Goal: Task Accomplishment & Management: Manage account settings

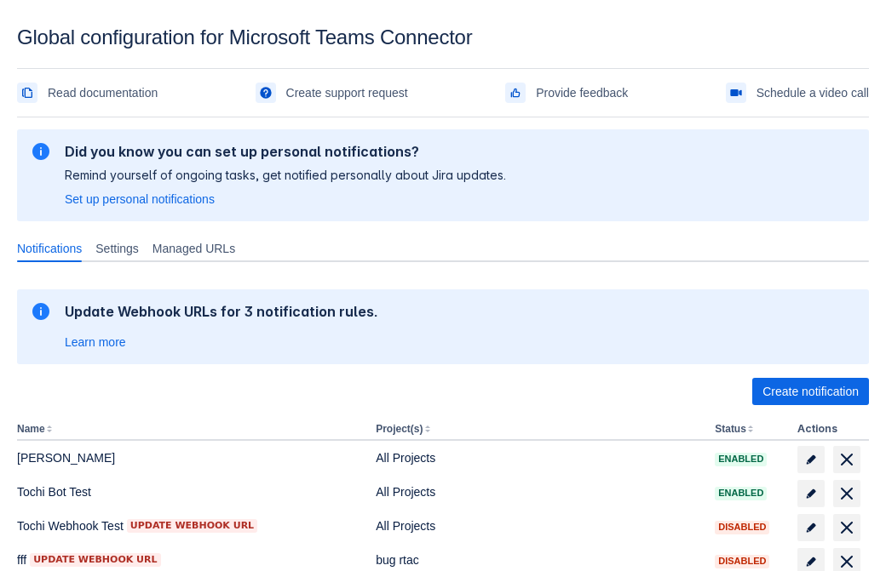
click at [810, 392] on span "Create notification" at bounding box center [810, 391] width 96 height 27
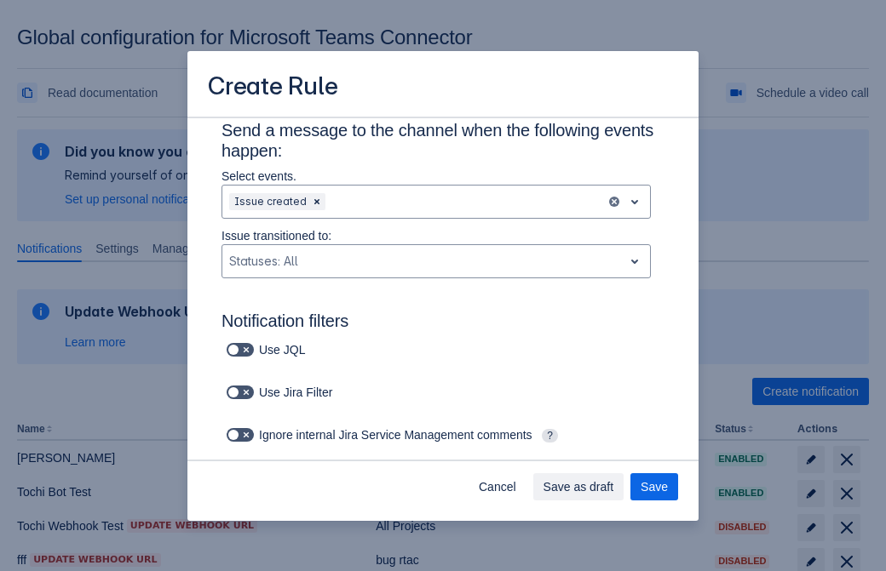
type input "RuleName-623007New Rule (41)"
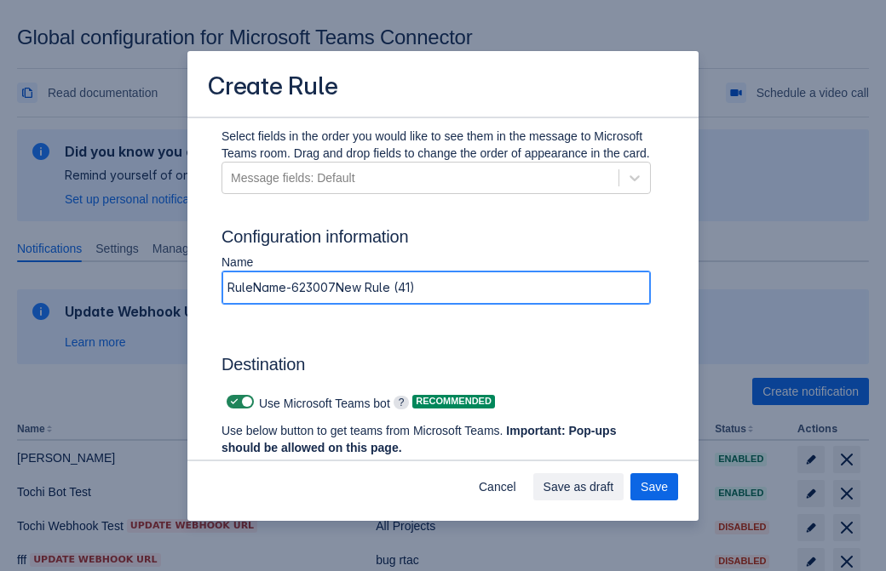
click at [316, 467] on span "Authenticate in Microsoft Teams" at bounding box center [316, 480] width 169 height 27
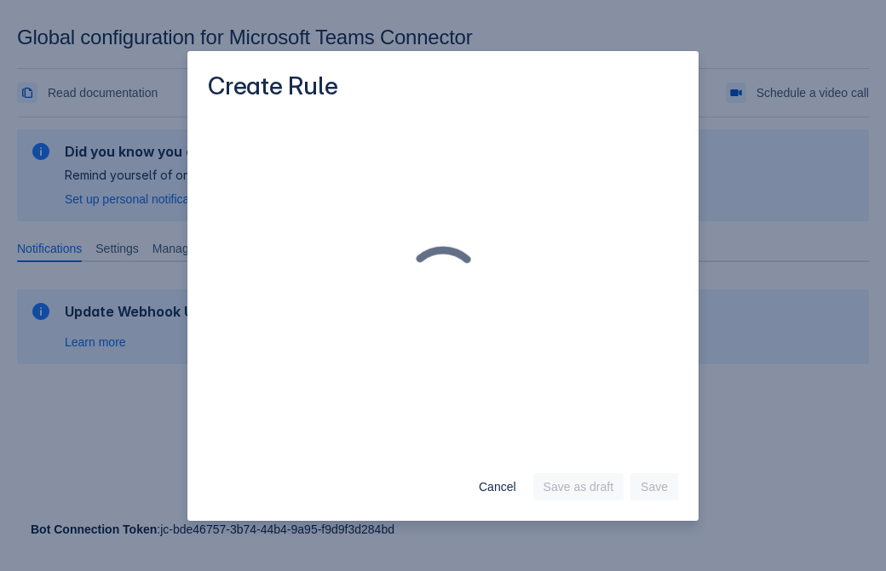
scroll to position [0, 0]
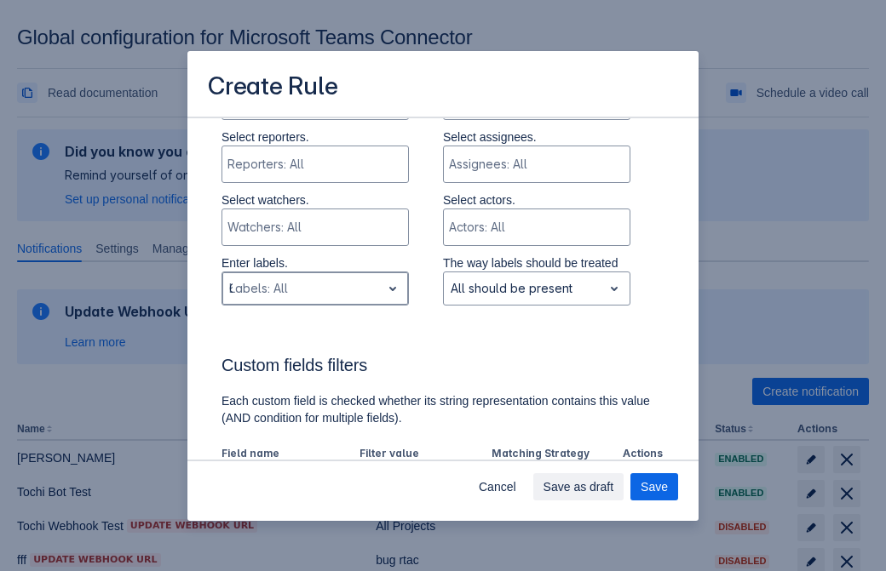
type input "623007_label"
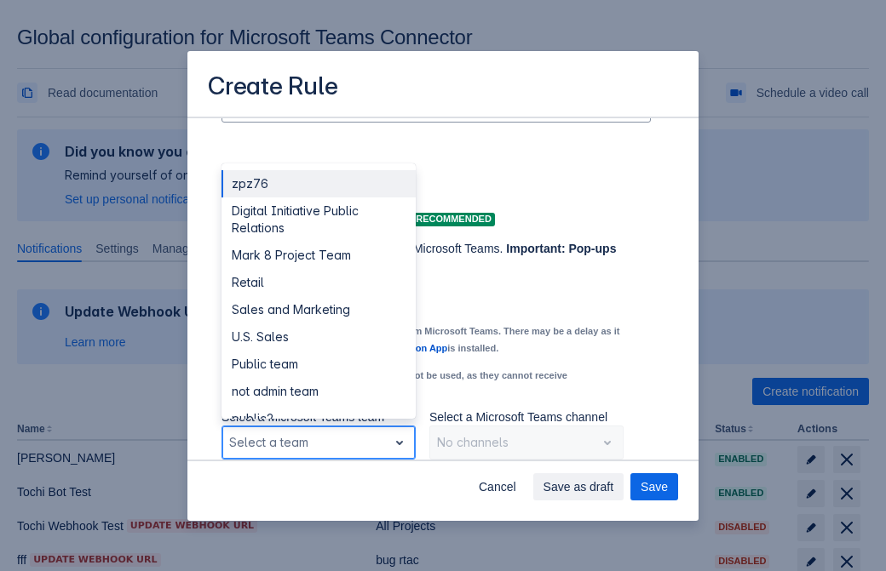
click at [318, 283] on div "Retail" at bounding box center [318, 282] width 194 height 27
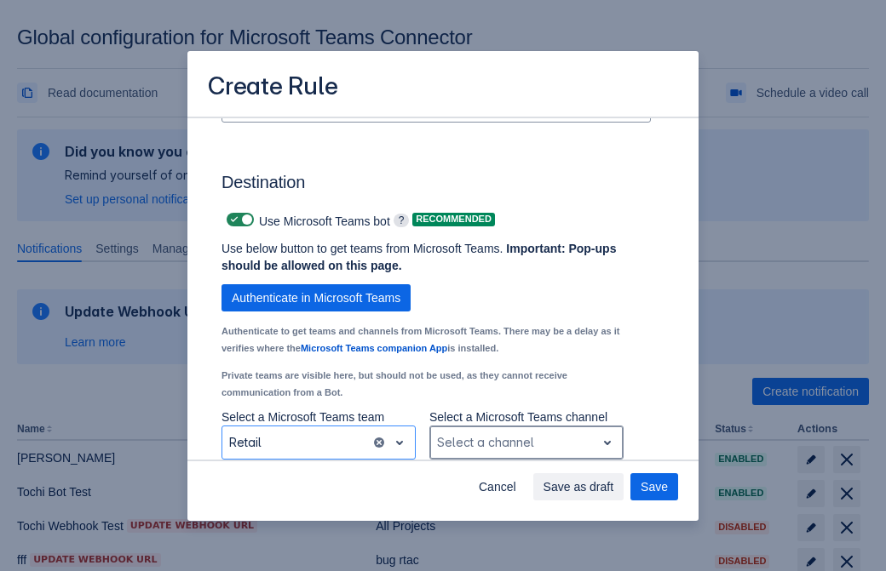
click at [525, 443] on div "Scrollable content" at bounding box center [513, 443] width 152 height 20
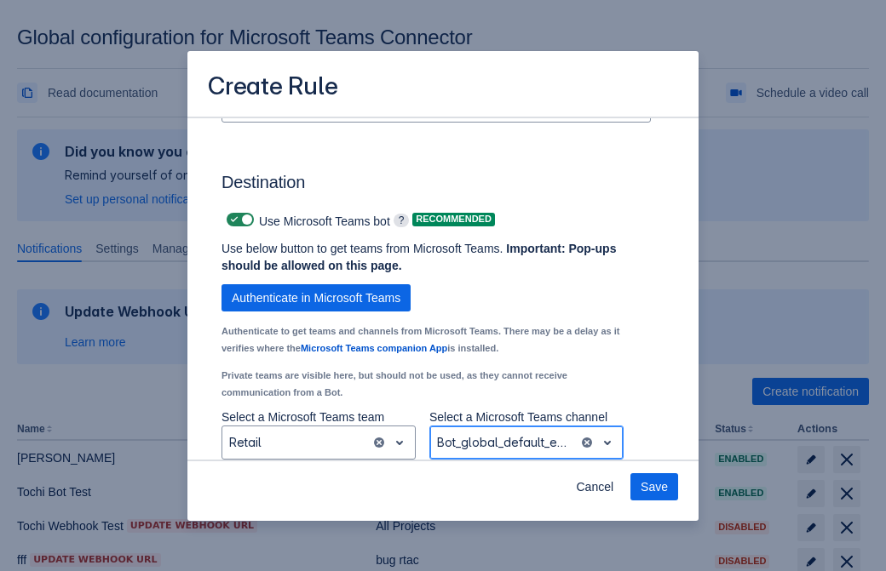
click at [654, 487] on span "Save" at bounding box center [653, 487] width 27 height 27
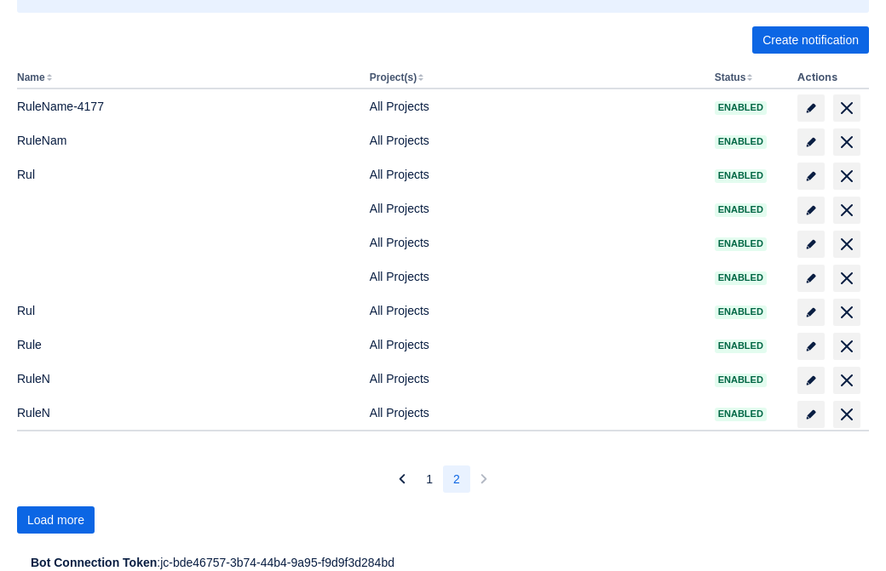
click at [55, 520] on span "Load more" at bounding box center [55, 520] width 57 height 27
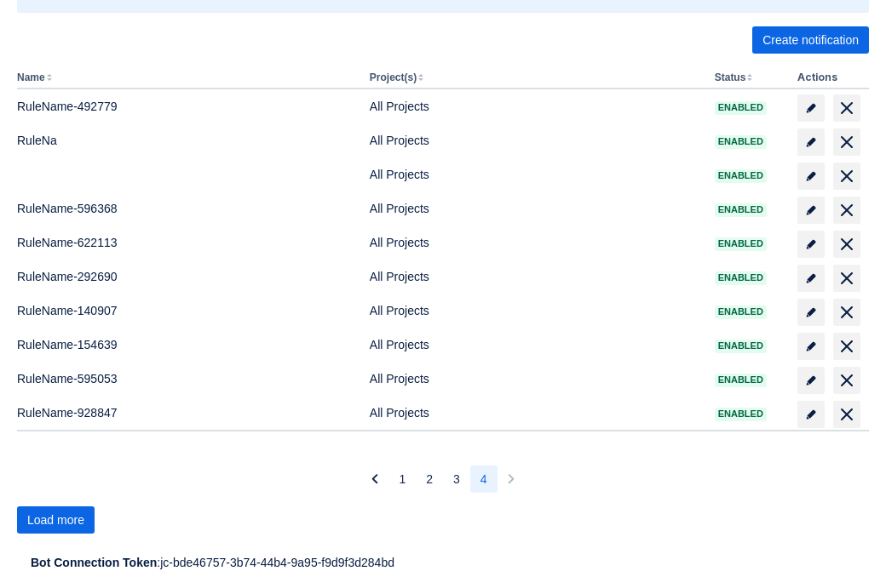
click at [55, 520] on span "Load more" at bounding box center [55, 520] width 57 height 27
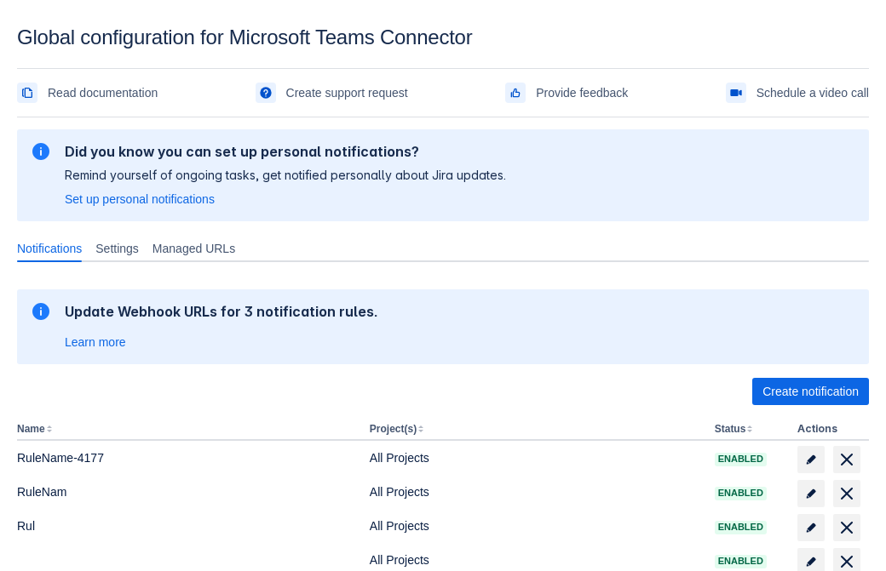
scroll to position [352, 0]
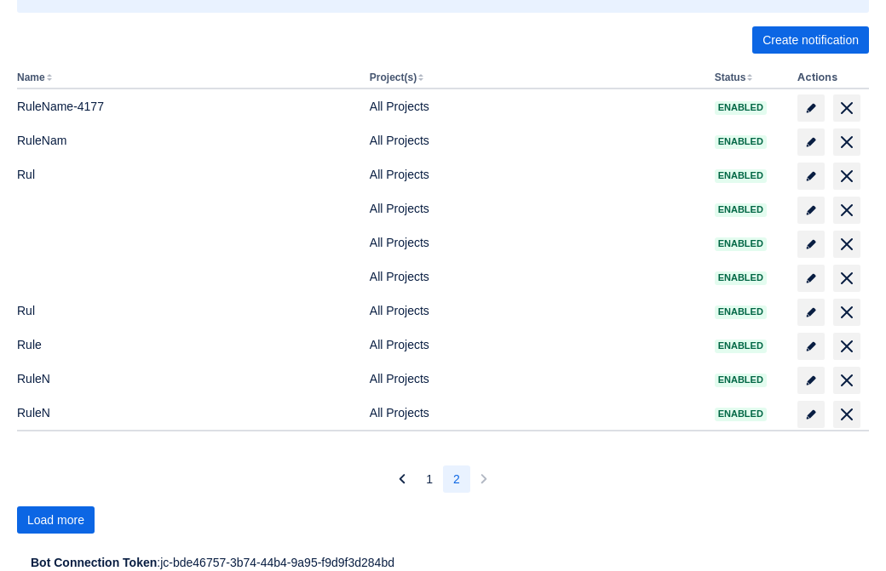
click at [55, 520] on span "Load more" at bounding box center [55, 520] width 57 height 27
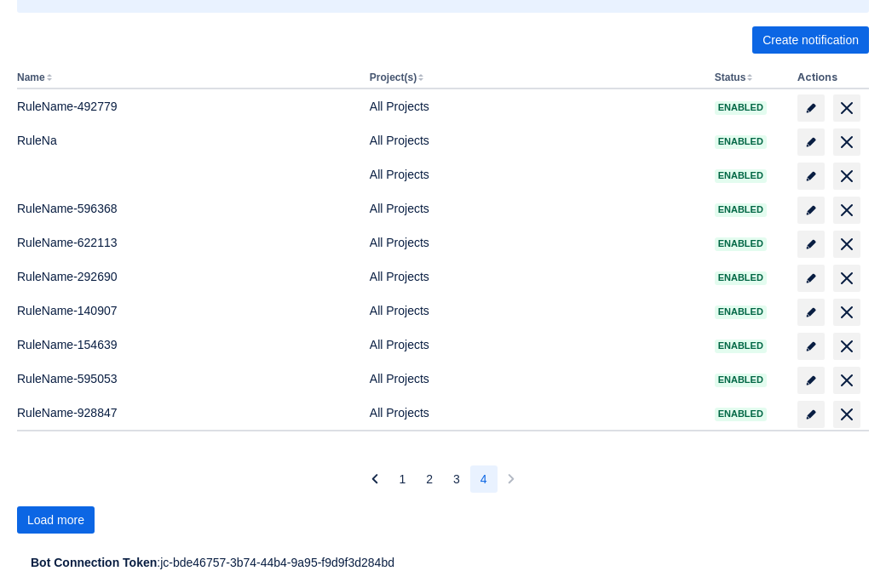
click at [55, 520] on span "Load more" at bounding box center [55, 520] width 57 height 27
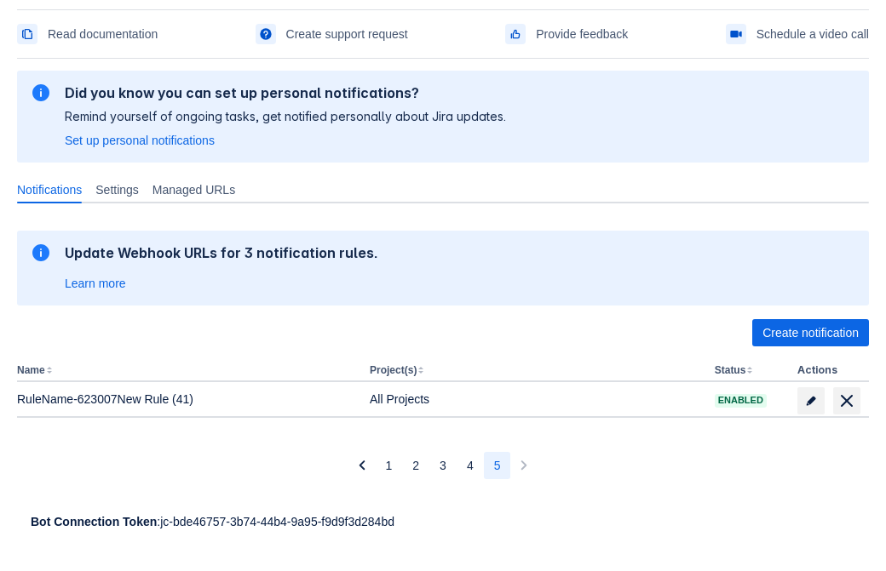
click at [846, 401] on span "delete" at bounding box center [846, 401] width 20 height 20
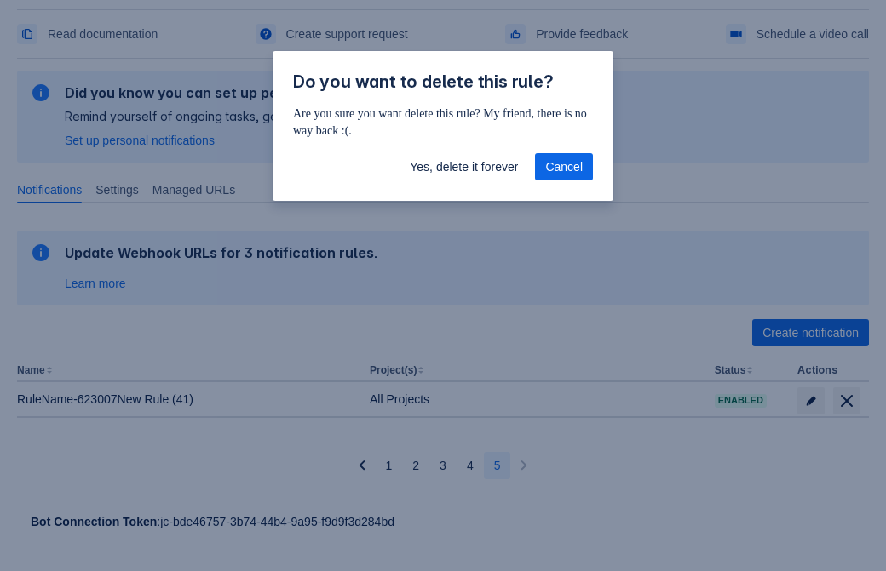
click at [463, 167] on span "Yes, delete it forever" at bounding box center [464, 166] width 108 height 27
